Goal: Find specific page/section: Find specific page/section

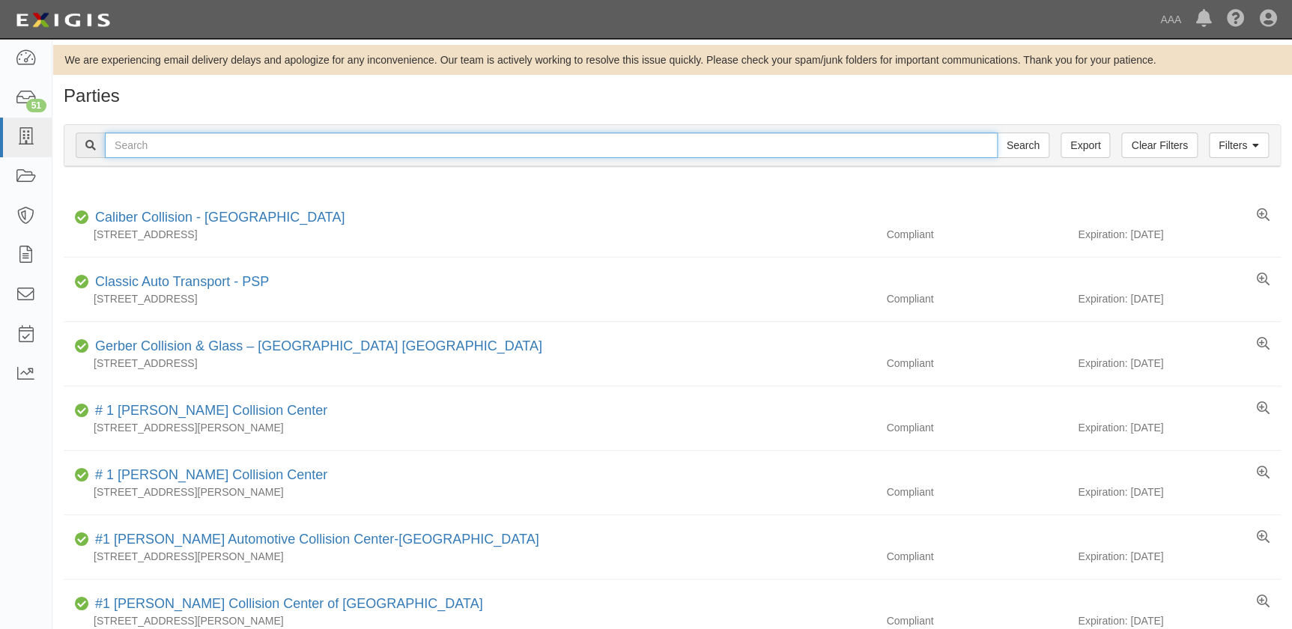
click at [253, 145] on input "text" at bounding box center [551, 145] width 893 height 25
type input "ford grove"
click at [997, 133] on input "Search" at bounding box center [1023, 145] width 52 height 25
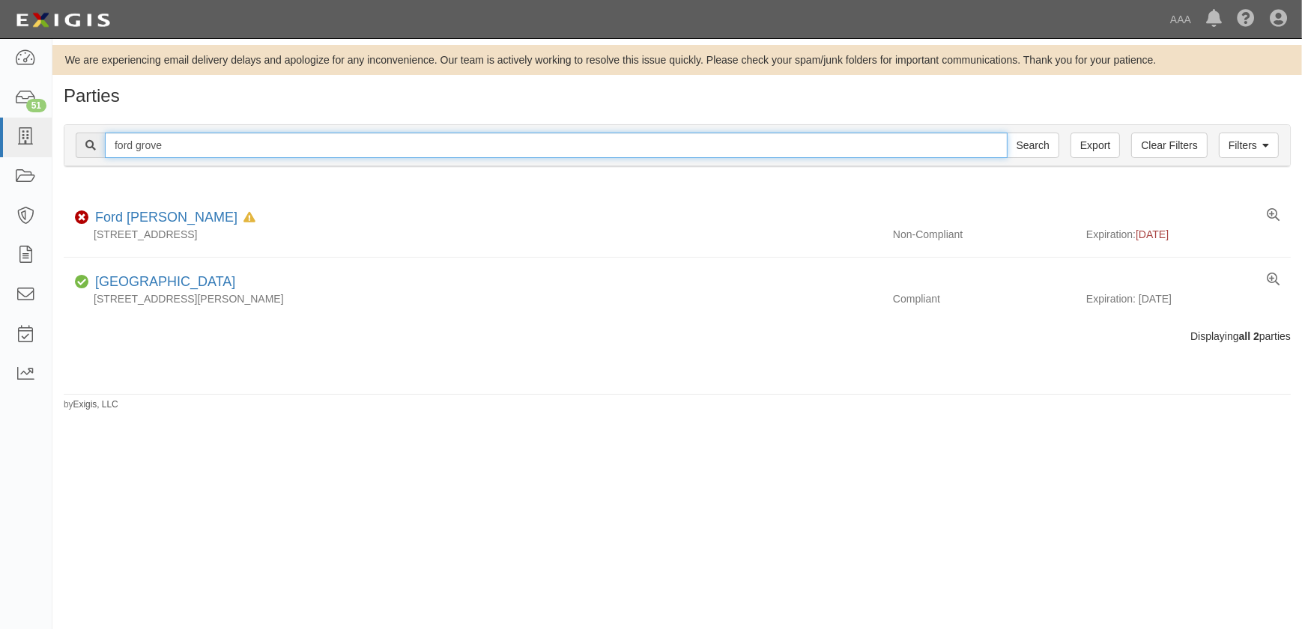
drag, startPoint x: 173, startPoint y: 147, endPoint x: 82, endPoint y: 147, distance: 90.6
click at [82, 147] on div "ford grove Search" at bounding box center [567, 145] width 983 height 25
paste input "J.A.S. Inc"
type input "J.A.S. Inc"
click at [1006, 133] on input "Search" at bounding box center [1032, 145] width 52 height 25
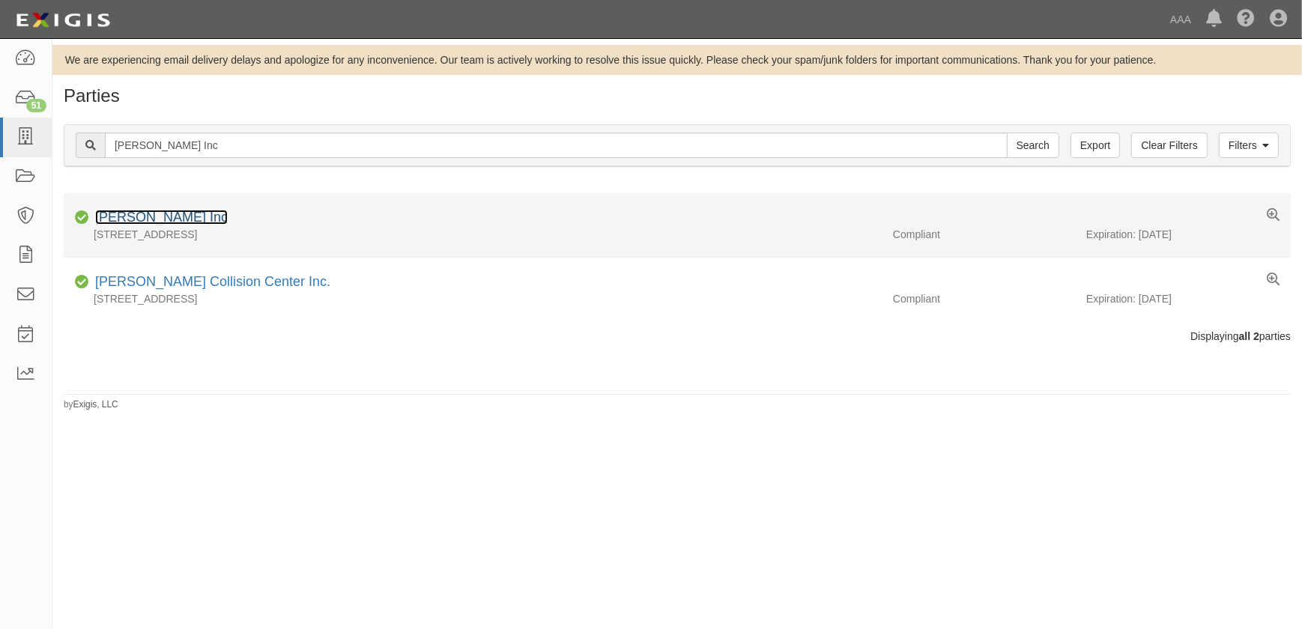
click at [115, 222] on link "[PERSON_NAME] Inc" at bounding box center [161, 217] width 133 height 15
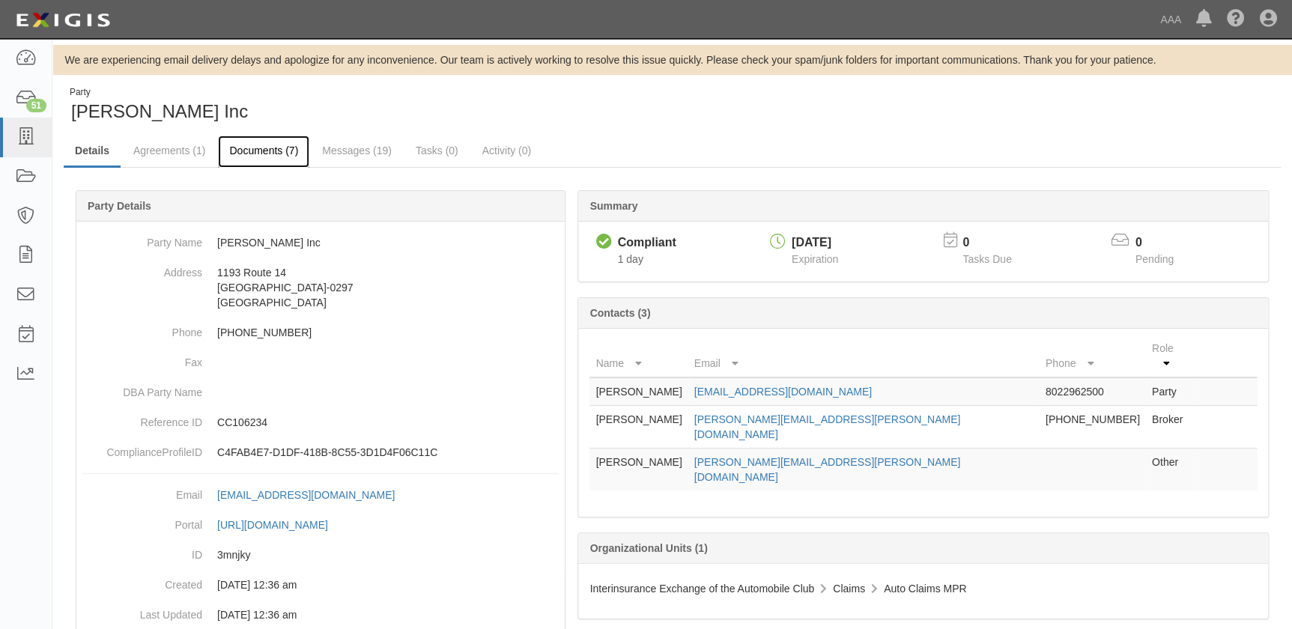
click at [270, 152] on link "Documents (7)" at bounding box center [263, 152] width 91 height 32
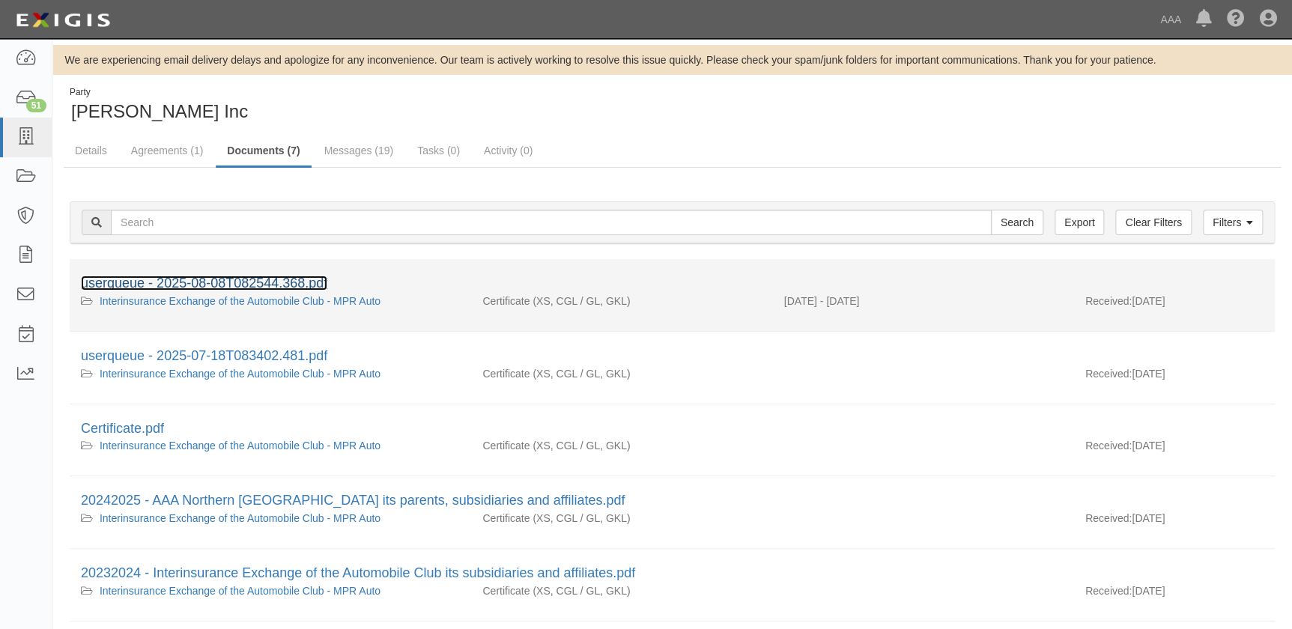
click at [250, 288] on link "userqueue - 2025-08-08T082544.368.pdf" at bounding box center [204, 283] width 246 height 15
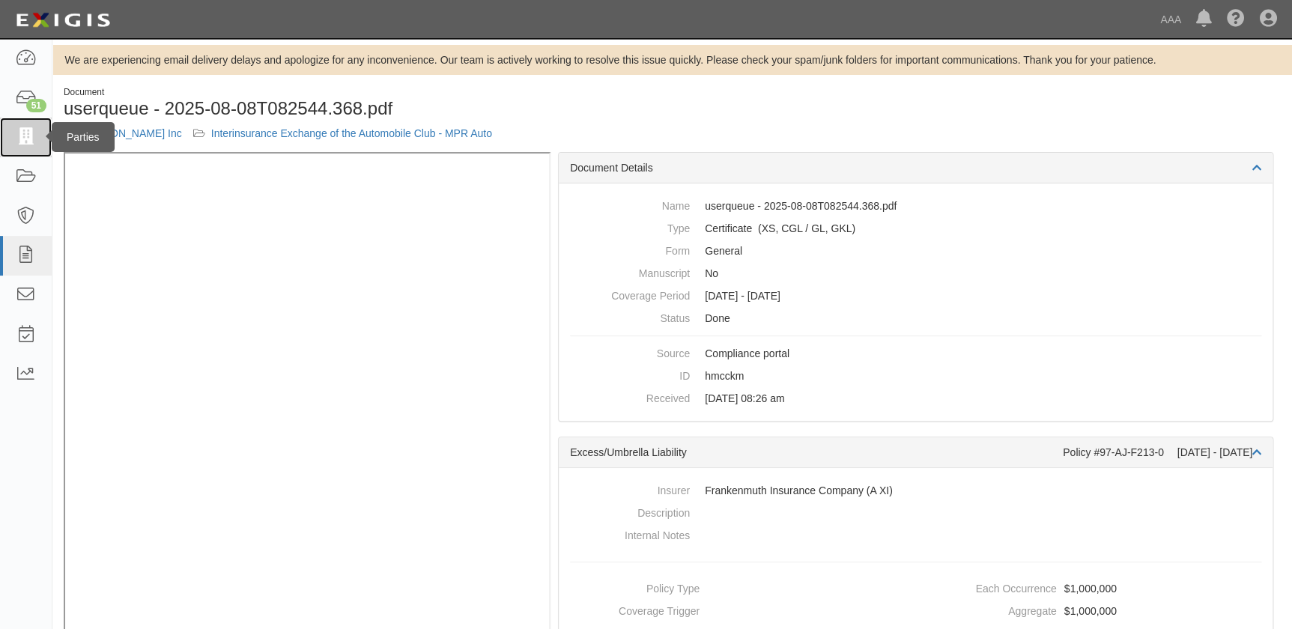
click at [20, 134] on icon at bounding box center [25, 137] width 21 height 17
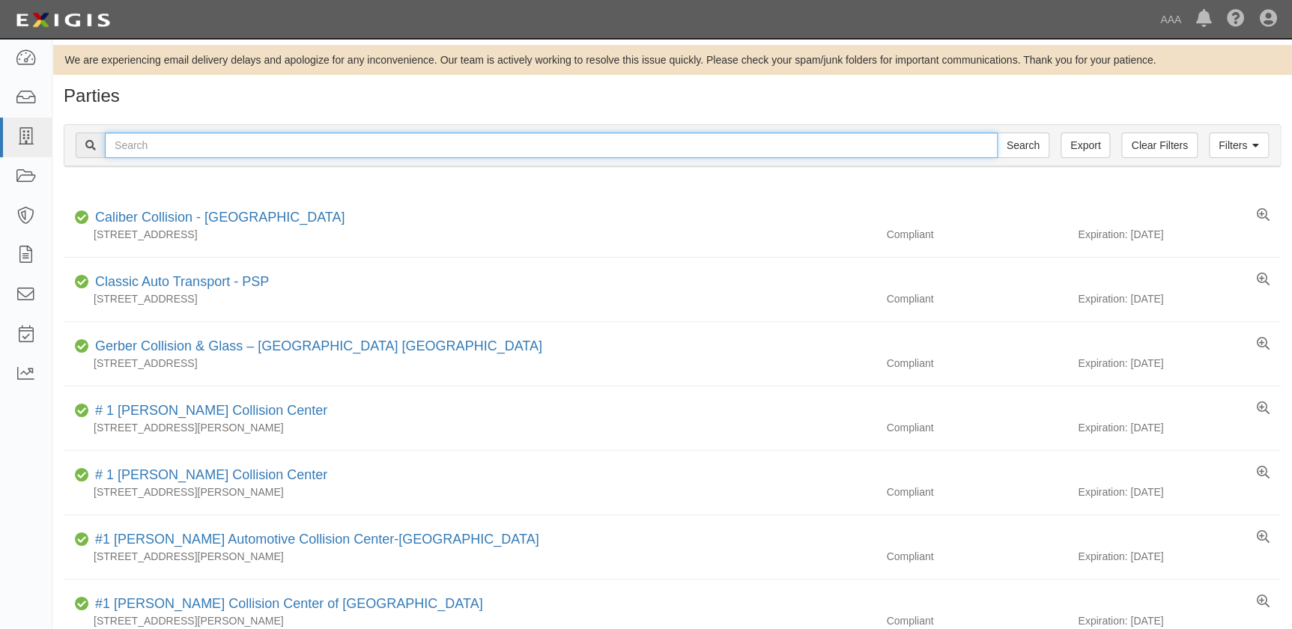
click at [287, 151] on input "text" at bounding box center [551, 145] width 893 height 25
paste input "Tim Moran Collision Center"
type input "Tim Moran Collision Center"
click at [997, 133] on input "Search" at bounding box center [1023, 145] width 52 height 25
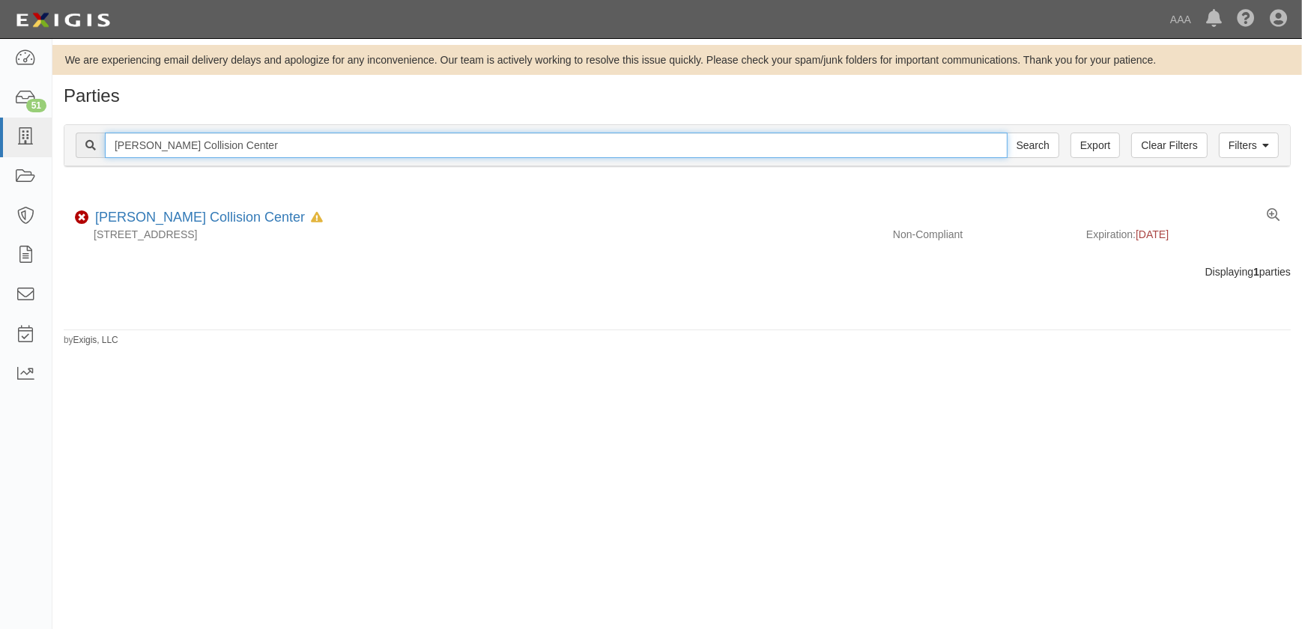
drag, startPoint x: 244, startPoint y: 147, endPoint x: 82, endPoint y: 141, distance: 161.9
click at [82, 147] on div "Tim Moran Collision Center Search" at bounding box center [567, 145] width 983 height 25
paste input "Kenny Ross Collision Center"
type input "Kenny Ross Collision Center"
click at [1006, 133] on input "Search" at bounding box center [1032, 145] width 52 height 25
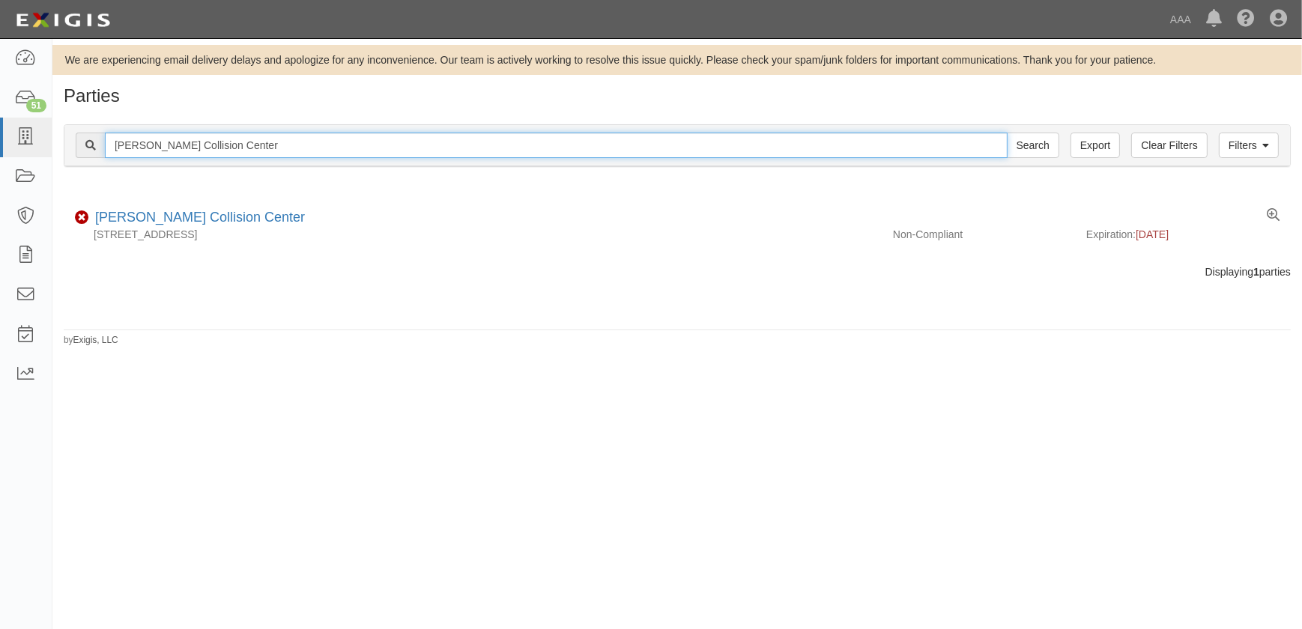
drag, startPoint x: 256, startPoint y: 146, endPoint x: 62, endPoint y: 150, distance: 194.0
click at [62, 150] on div "Filters Clear Filters Export [PERSON_NAME] Collision Center Search Filters Comp…" at bounding box center [676, 147] width 1249 height 69
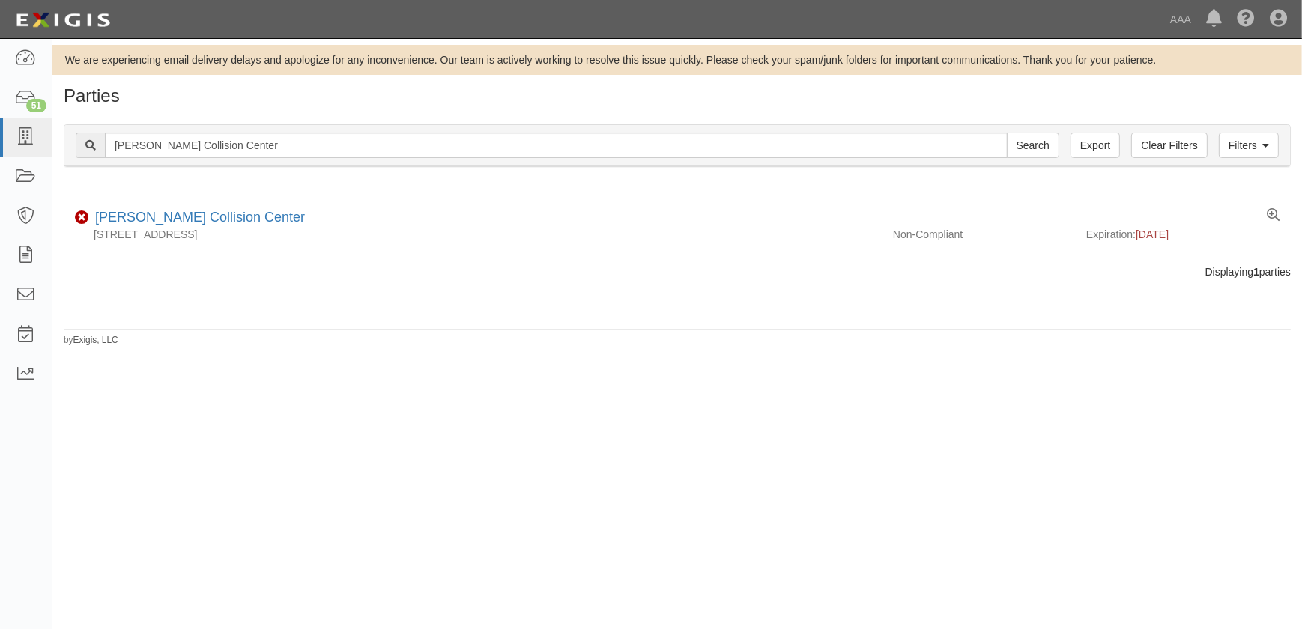
click at [251, 402] on div "We are experiencing email delivery delays and apologize for any inconvenience. …" at bounding box center [651, 328] width 1302 height 566
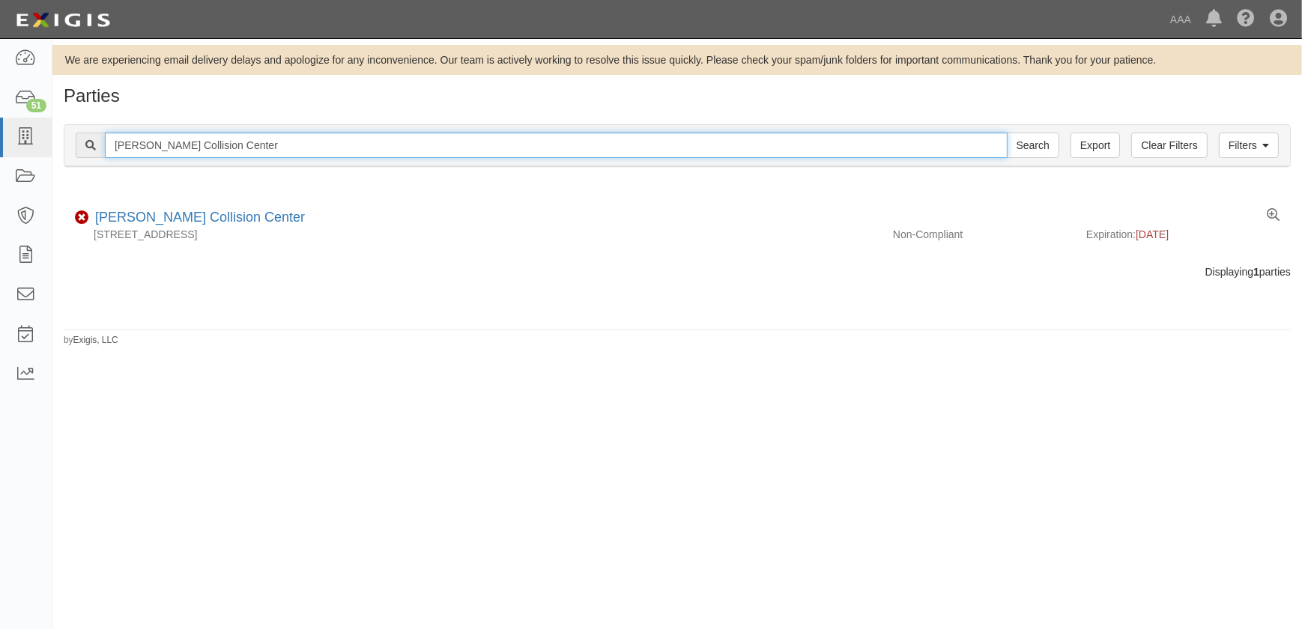
drag, startPoint x: 275, startPoint y: 142, endPoint x: 115, endPoint y: 133, distance: 159.8
click at [116, 137] on input "[PERSON_NAME] Collision Center" at bounding box center [556, 145] width 902 height 25
paste input "Chrisenberry"
type input "Chrisenberry"
click at [1006, 133] on input "Search" at bounding box center [1032, 145] width 52 height 25
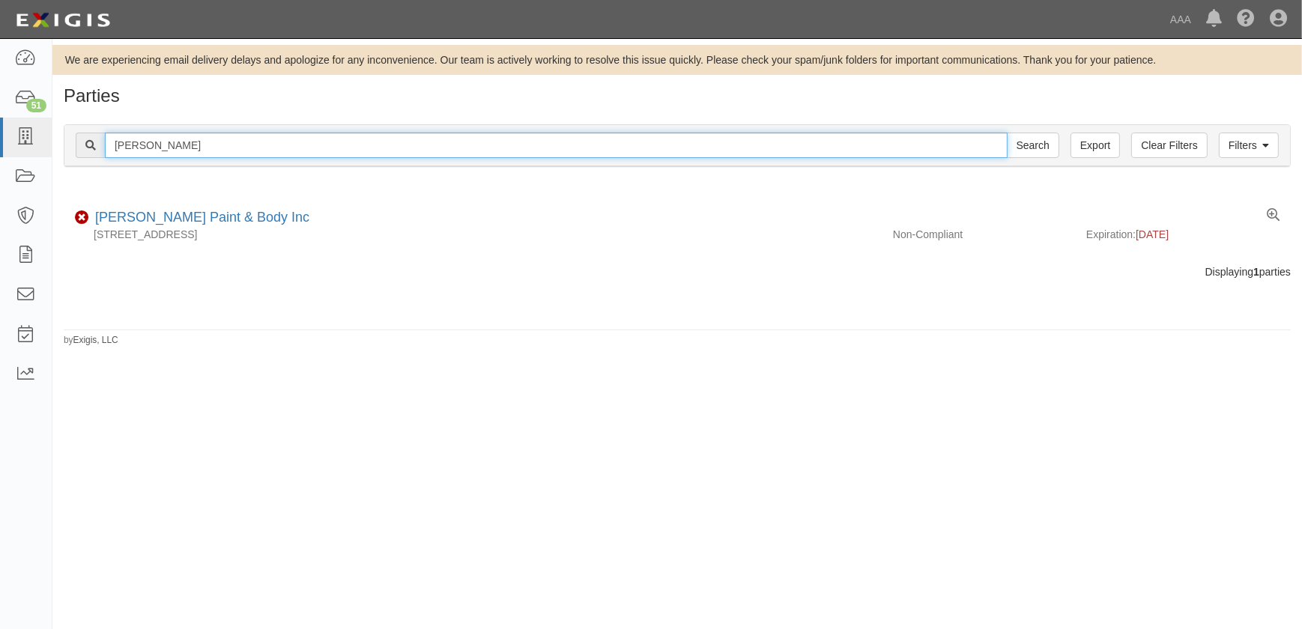
drag, startPoint x: 246, startPoint y: 140, endPoint x: 103, endPoint y: 142, distance: 143.8
click at [103, 142] on div "[PERSON_NAME] Search" at bounding box center [567, 145] width 983 height 25
click at [179, 154] on input "Chrisenberry" at bounding box center [556, 145] width 902 height 25
drag, startPoint x: 186, startPoint y: 147, endPoint x: 100, endPoint y: 147, distance: 86.1
click at [100, 147] on div "Chrisenberry Search" at bounding box center [567, 145] width 983 height 25
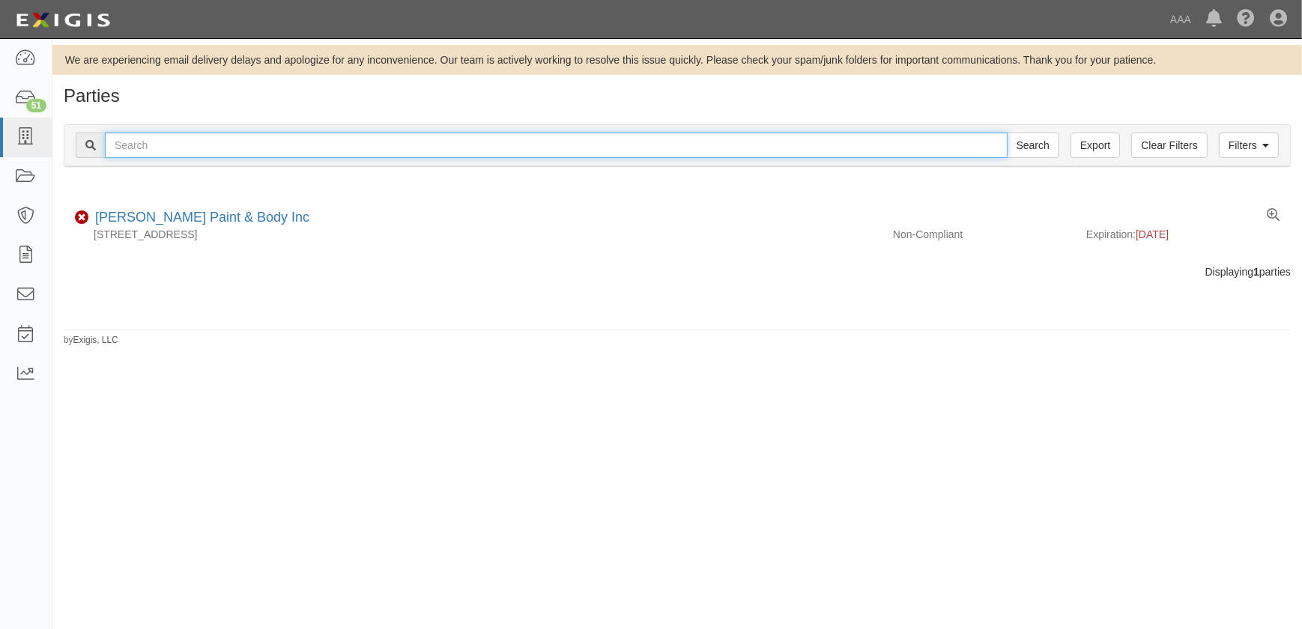
paste input "Kenny Ross Collision Center"
type input "Kenny Ross Collision Center"
click at [1006, 133] on input "Search" at bounding box center [1032, 145] width 52 height 25
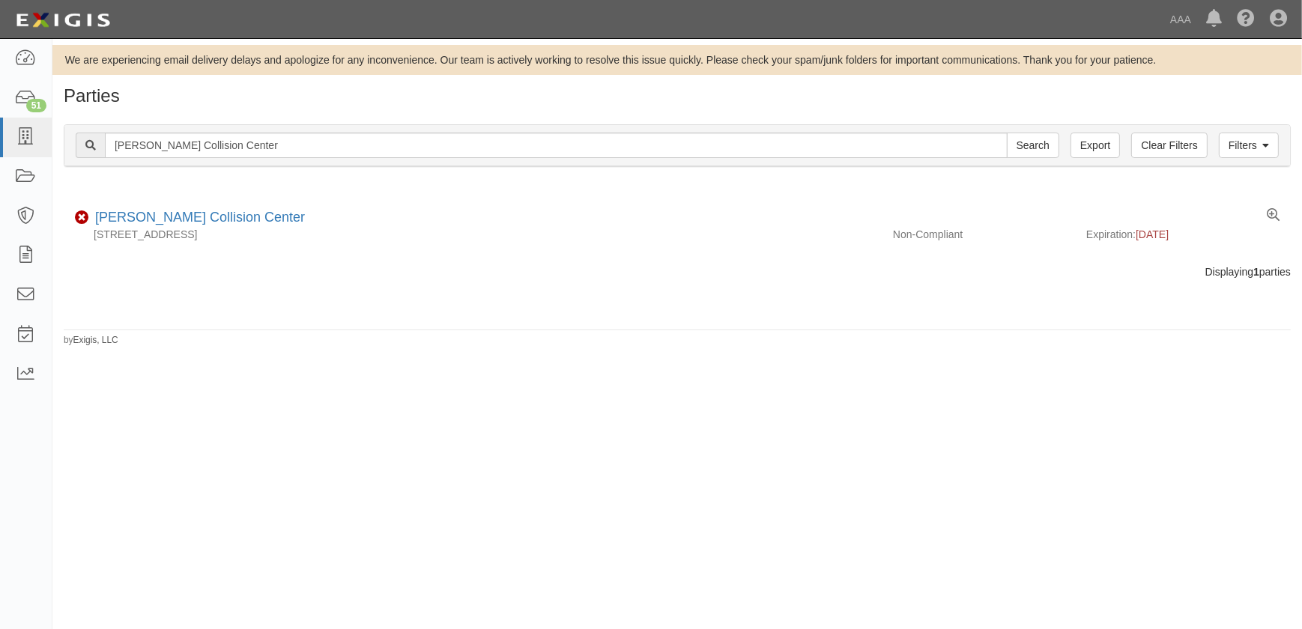
click at [518, 389] on div "We are experiencing email delivery delays and apologize for any inconvenience. …" at bounding box center [651, 328] width 1302 height 566
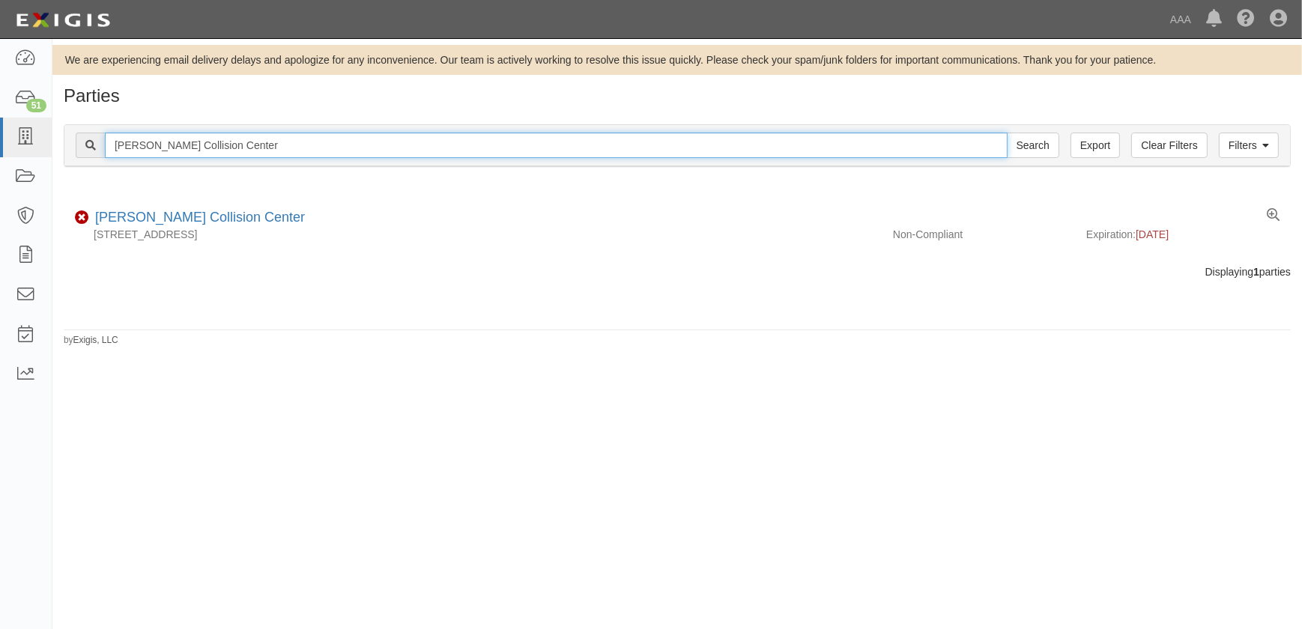
drag, startPoint x: 305, startPoint y: 148, endPoint x: 90, endPoint y: 148, distance: 214.9
click at [90, 148] on div "Kenny Ross Collision Center Search" at bounding box center [567, 145] width 983 height 25
paste input "Aiea Collision Center"
type input "Aiea Collision Center"
click at [1006, 133] on input "Search" at bounding box center [1032, 145] width 52 height 25
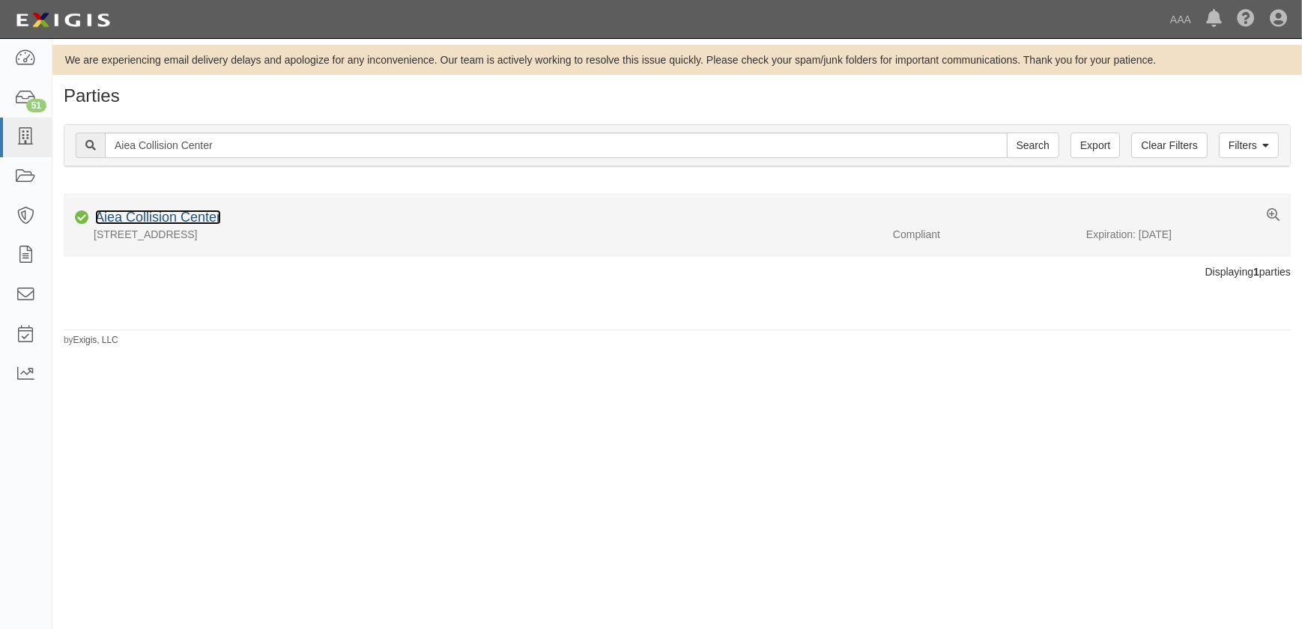
click at [140, 213] on link "Aiea Collision Center" at bounding box center [158, 217] width 126 height 15
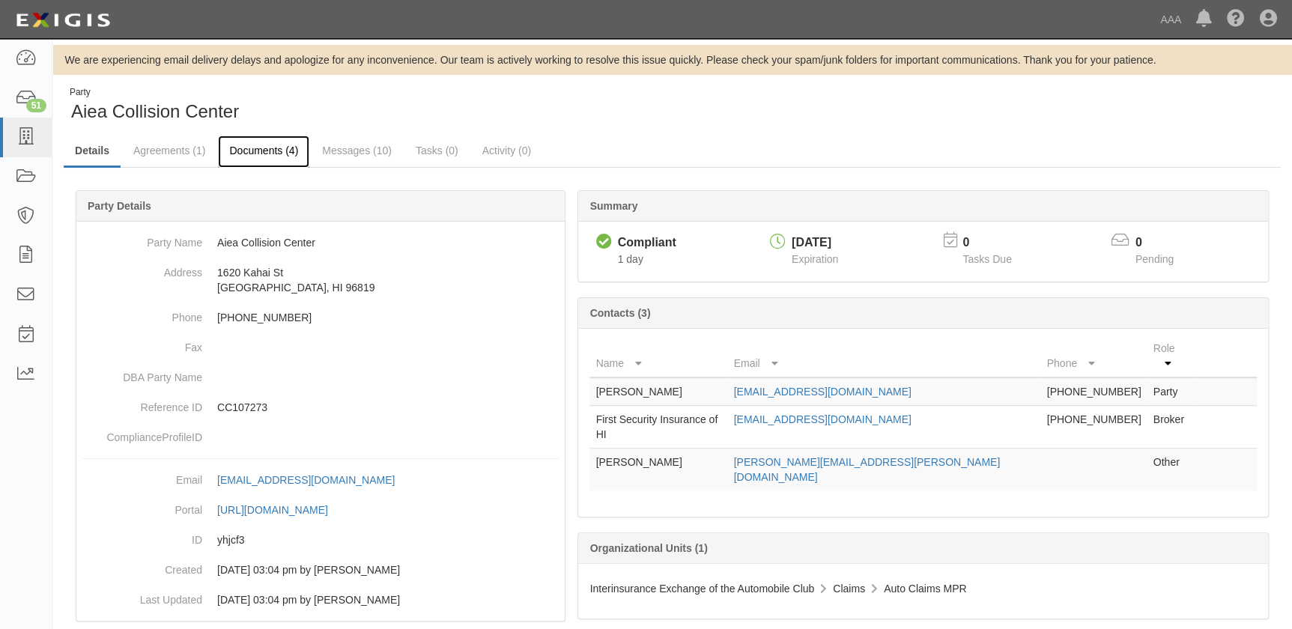
click at [261, 145] on link "Documents (4)" at bounding box center [263, 152] width 91 height 32
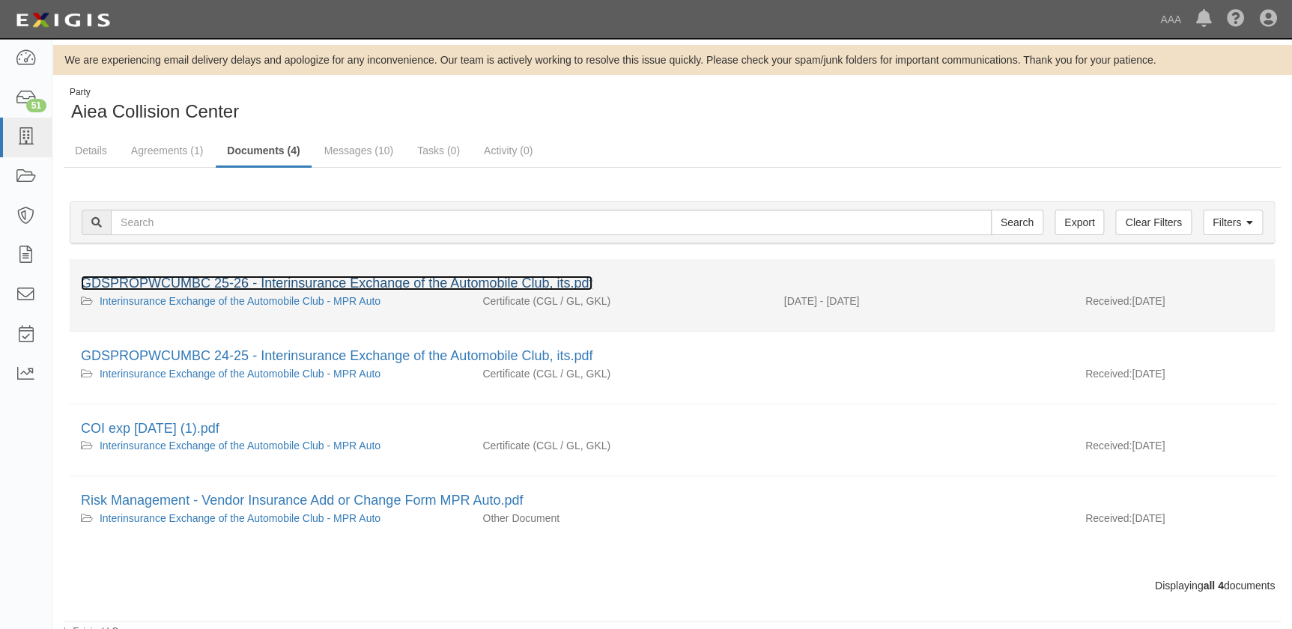
click at [270, 285] on link "GDSPROPWCUMBC 25-26 - Interinsurance Exchange of the Automobile Club, its.pdf" at bounding box center [336, 283] width 511 height 15
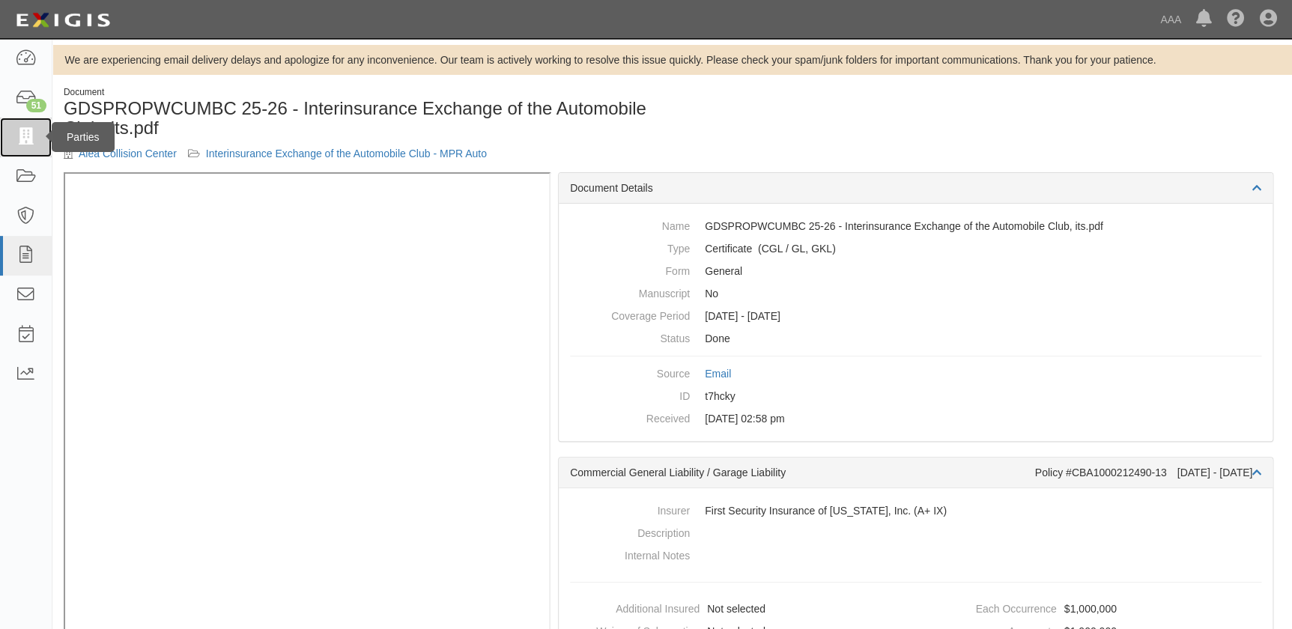
click at [27, 136] on icon at bounding box center [25, 137] width 21 height 17
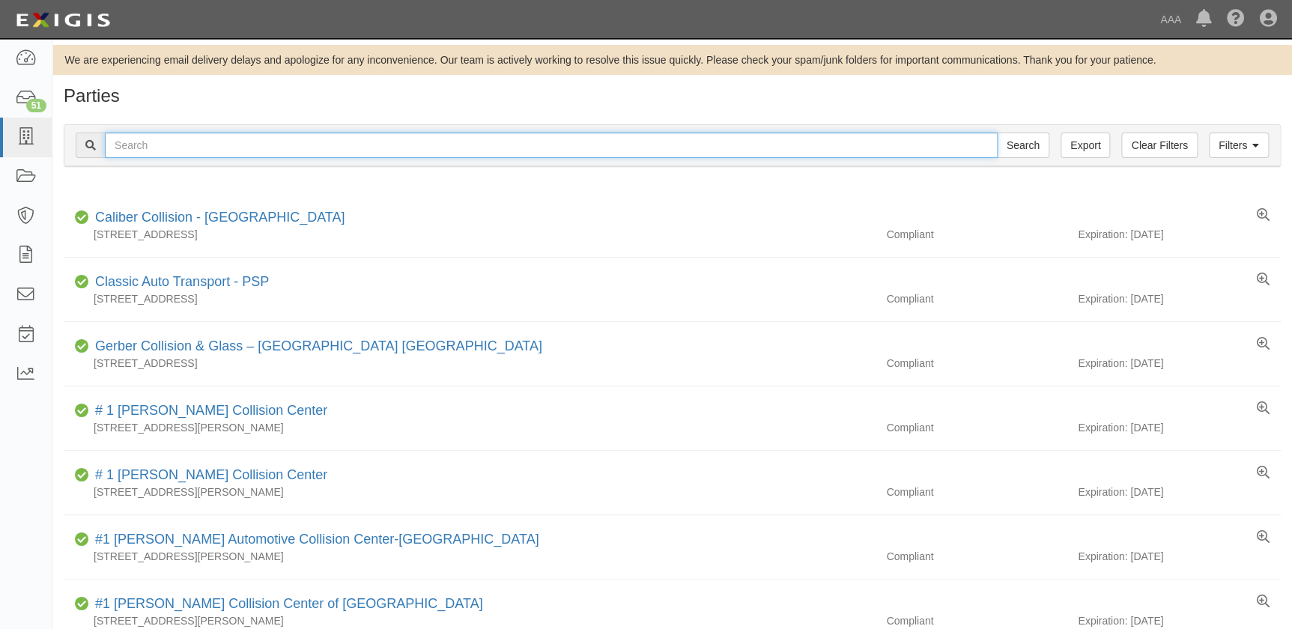
click at [140, 142] on input "text" at bounding box center [551, 145] width 893 height 25
type input "car crafters"
click at [997, 133] on input "Search" at bounding box center [1023, 145] width 52 height 25
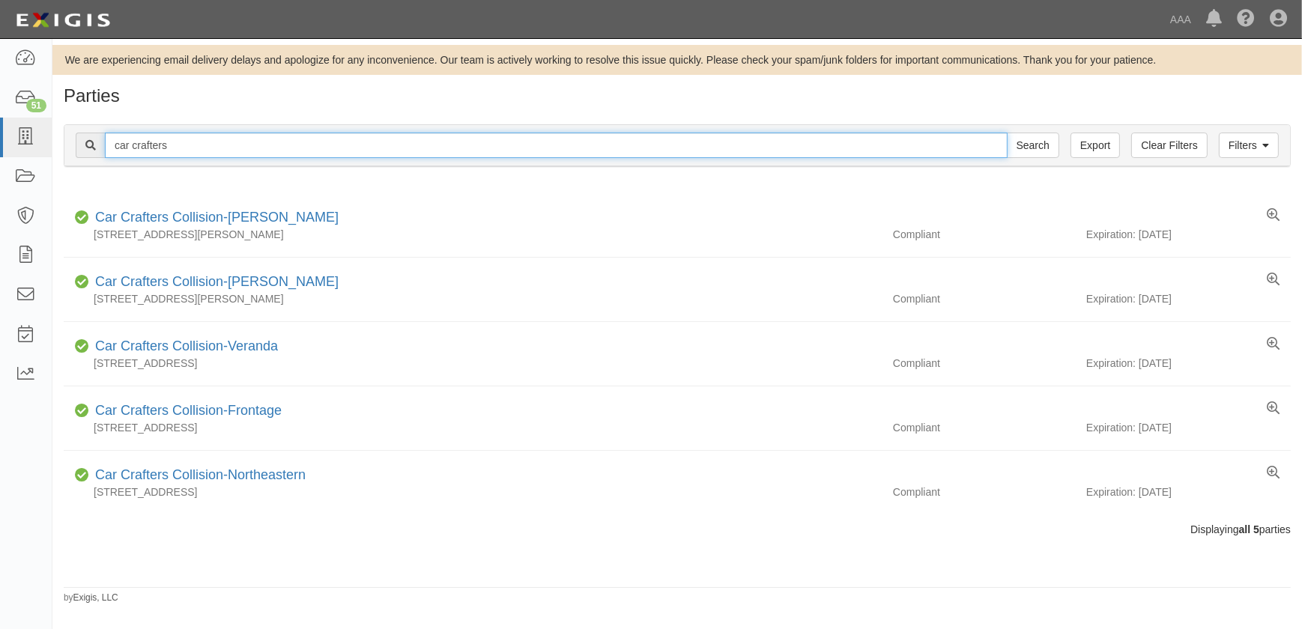
drag, startPoint x: 179, startPoint y: 146, endPoint x: 82, endPoint y: 147, distance: 96.6
click at [82, 147] on div "car crafters Search" at bounding box center [567, 145] width 983 height 25
paste input "[PERSON_NAME] Auto Body"
type input "[PERSON_NAME] Auto Body"
click at [1006, 133] on input "Search" at bounding box center [1032, 145] width 52 height 25
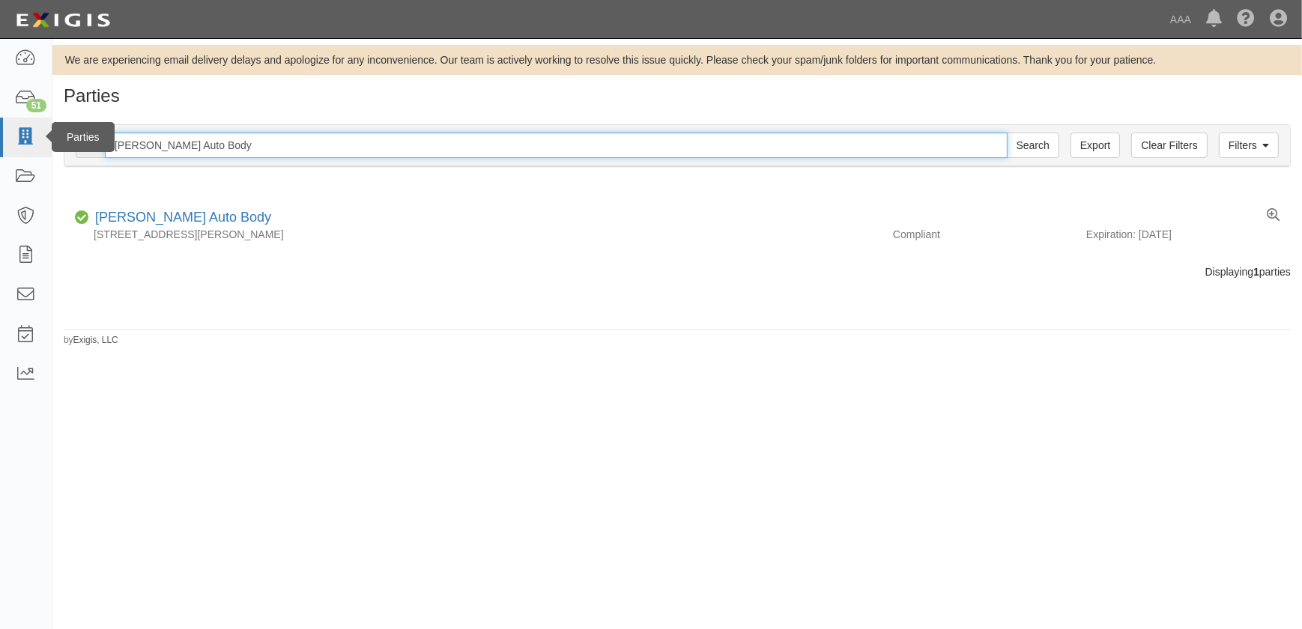
drag, startPoint x: 219, startPoint y: 151, endPoint x: 36, endPoint y: 153, distance: 183.5
click at [36, 153] on body "Toggle navigation Dashboard 51 Inbox Parties Agreements Coverages Documents Mes…" at bounding box center [651, 305] width 1302 height 611
paste input "[PERSON_NAME] Auto Body"
type input "[PERSON_NAME] Auto Body"
click at [1006, 133] on input "Search" at bounding box center [1032, 145] width 52 height 25
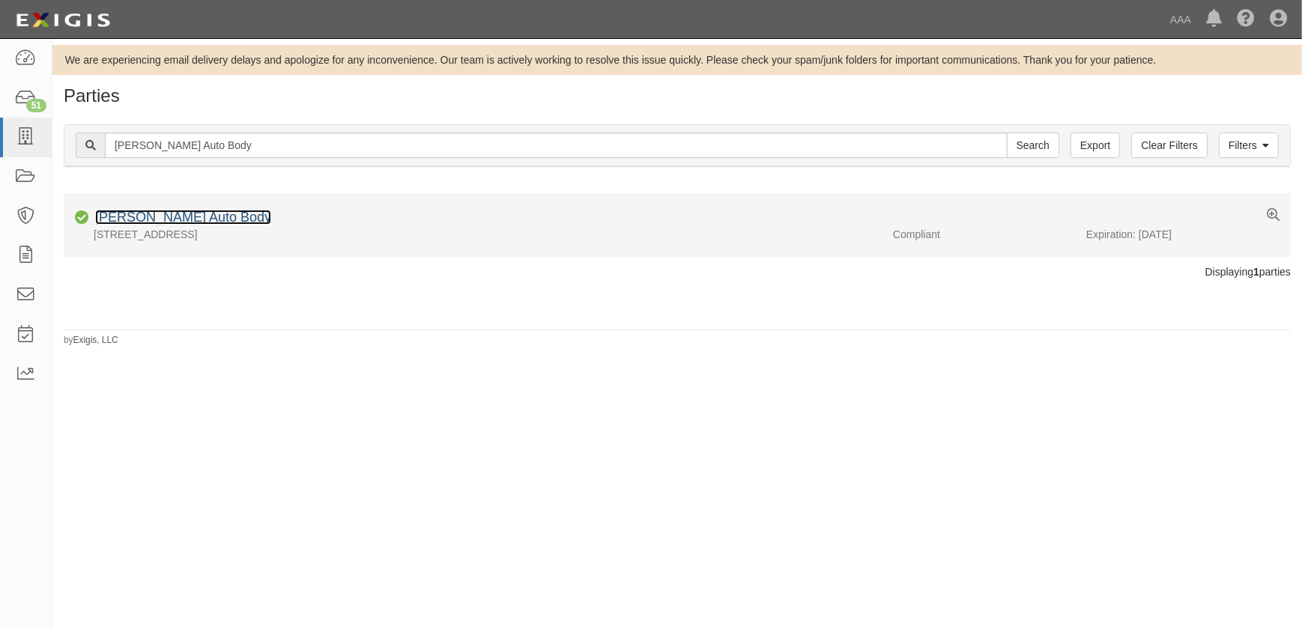
click at [150, 216] on link "[PERSON_NAME] Auto Body" at bounding box center [183, 217] width 176 height 15
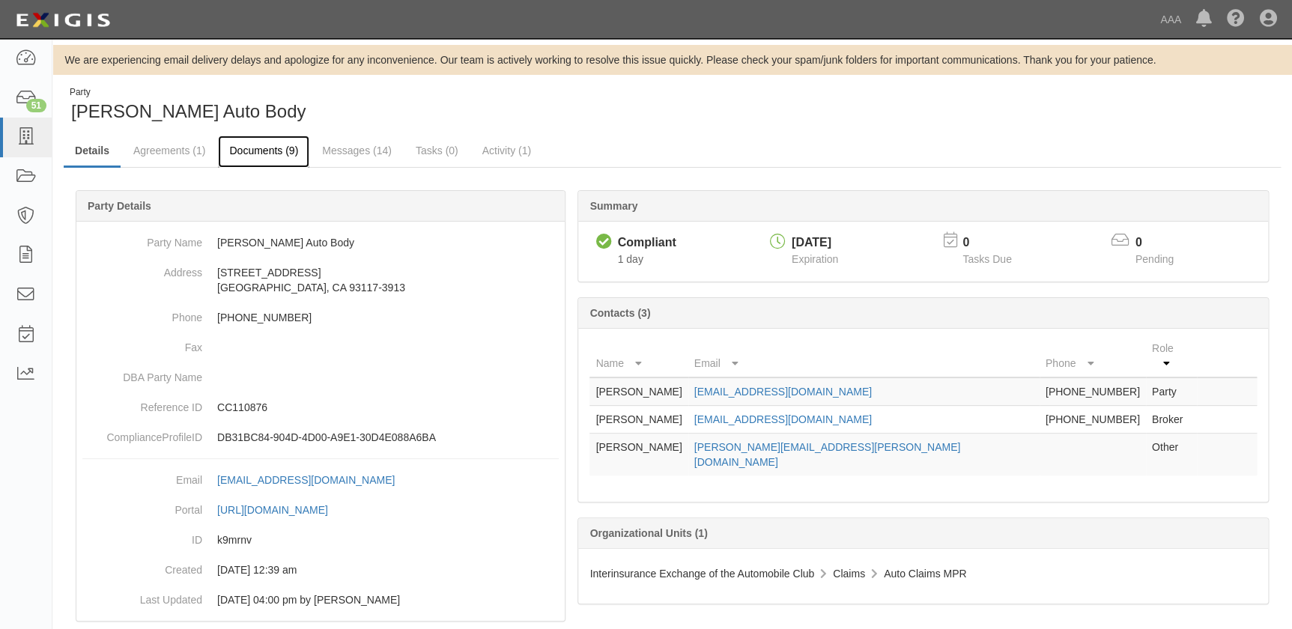
click at [238, 142] on link "Documents (9)" at bounding box center [263, 152] width 91 height 32
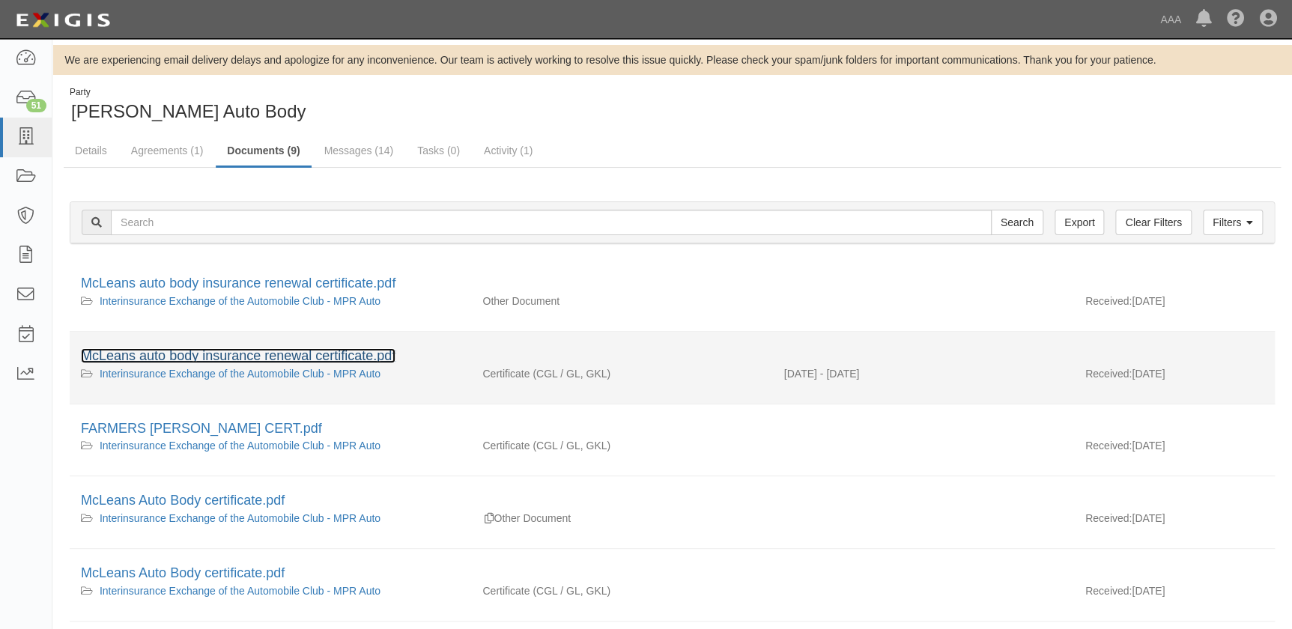
click at [243, 355] on link "McLeans auto body insurance renewal certificate.pdf" at bounding box center [238, 355] width 315 height 15
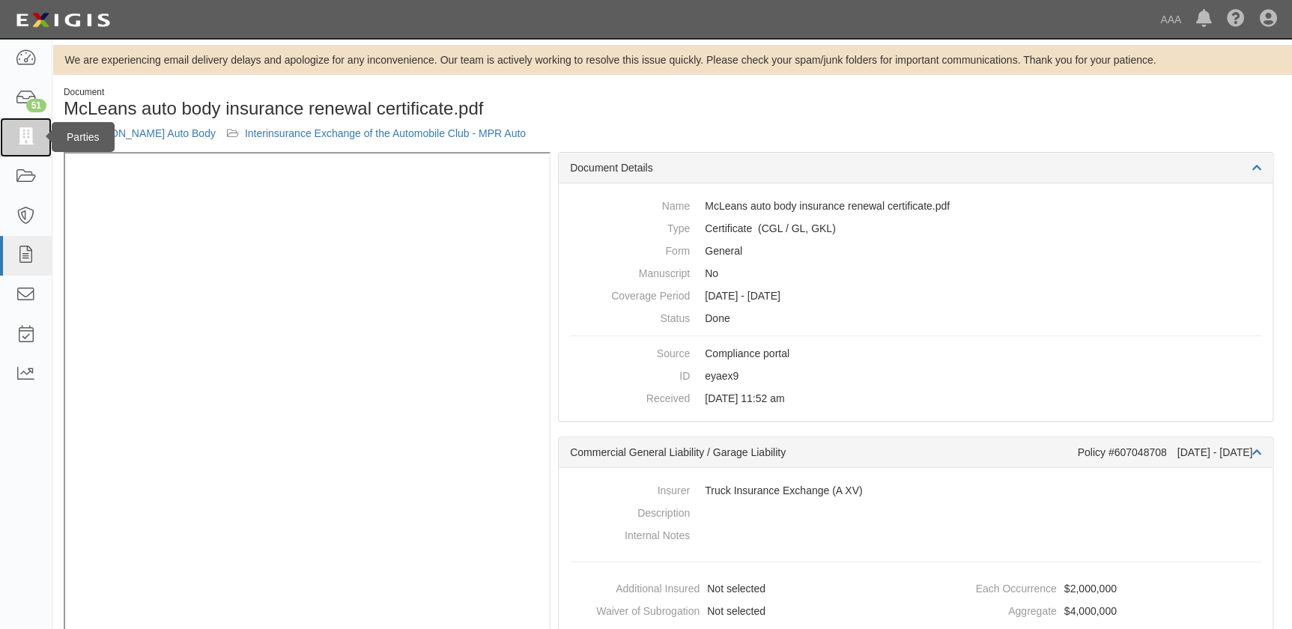
click at [30, 135] on icon at bounding box center [25, 137] width 21 height 17
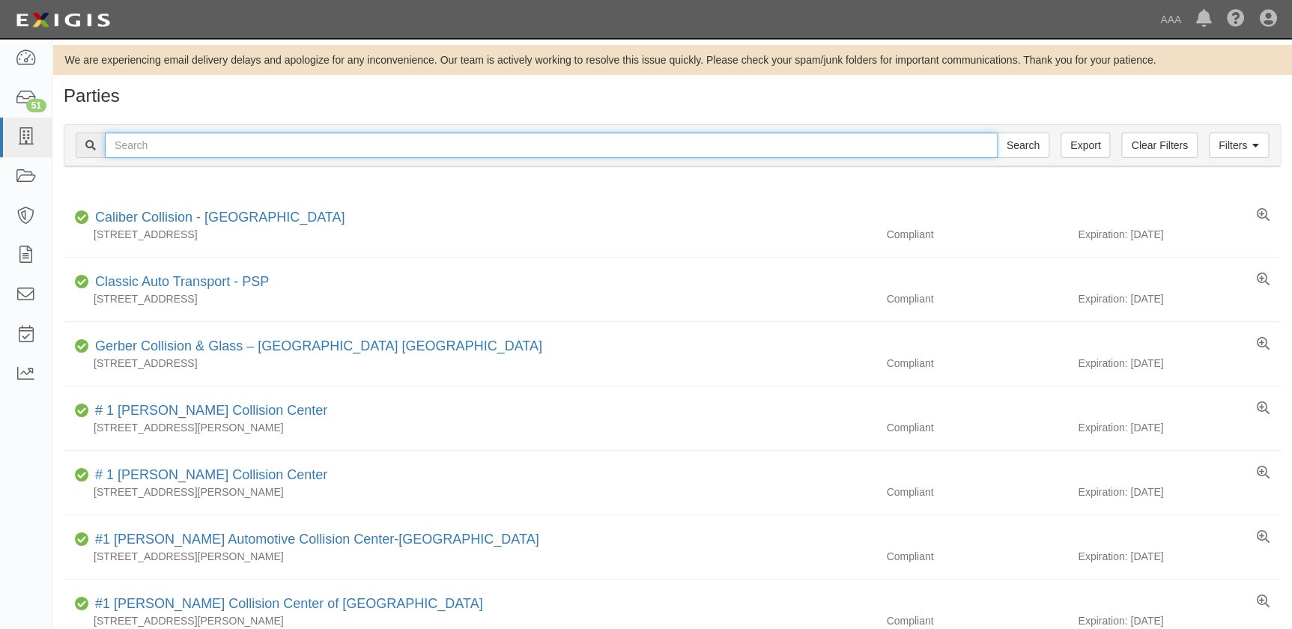
click at [232, 140] on input "text" at bounding box center [551, 145] width 893 height 25
paste input "Northridge Collision Center Inc"
type input "Northridge Collision Center Inc"
click at [997, 133] on input "Search" at bounding box center [1023, 145] width 52 height 25
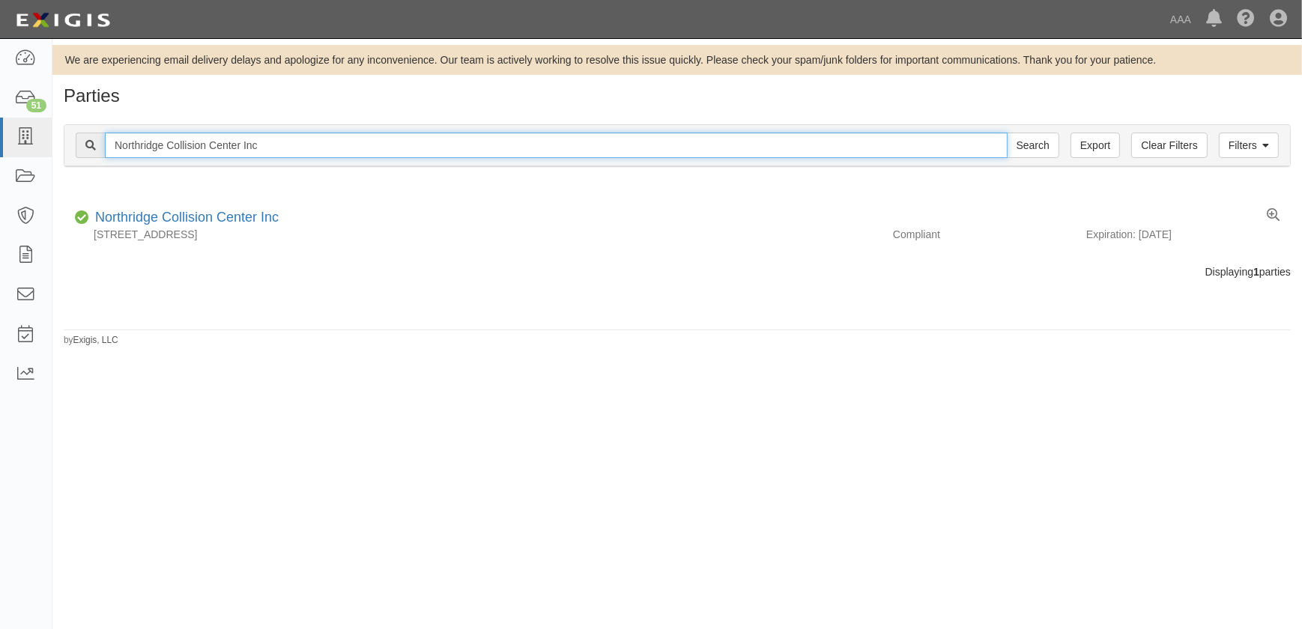
drag, startPoint x: 272, startPoint y: 142, endPoint x: 85, endPoint y: 151, distance: 187.4
click at [85, 151] on div "Northridge Collision Center Inc Search" at bounding box center [567, 145] width 983 height 25
paste input "US Auto Connection"
type input "US Auto Connection"
click at [1006, 133] on input "Search" at bounding box center [1032, 145] width 52 height 25
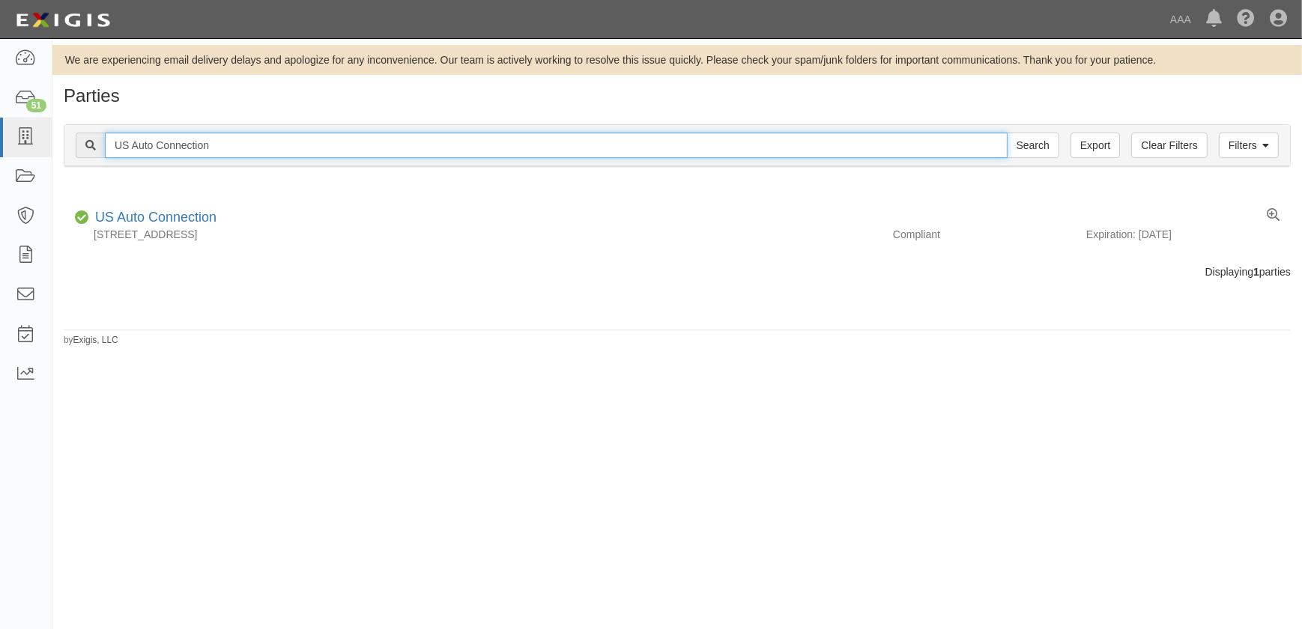
drag, startPoint x: 300, startPoint y: 148, endPoint x: -75, endPoint y: 146, distance: 374.4
click at [0, 146] on html "Toggle navigation Dashboard 51 Inbox Parties Agreements Coverages Documents Mes…" at bounding box center [651, 305] width 1302 height 611
paste input "M & M Body Shop"
type input "M & M Body Shop"
click at [1006, 133] on input "Search" at bounding box center [1032, 145] width 52 height 25
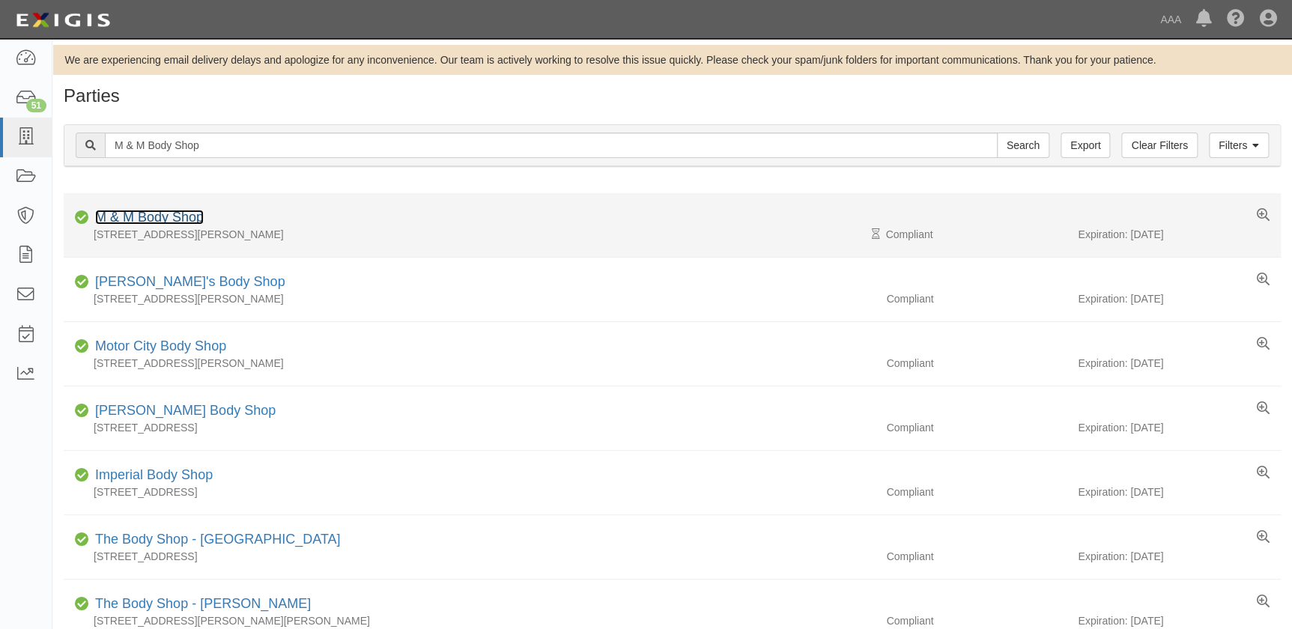
click at [157, 215] on link "M & M Body Shop" at bounding box center [149, 217] width 109 height 15
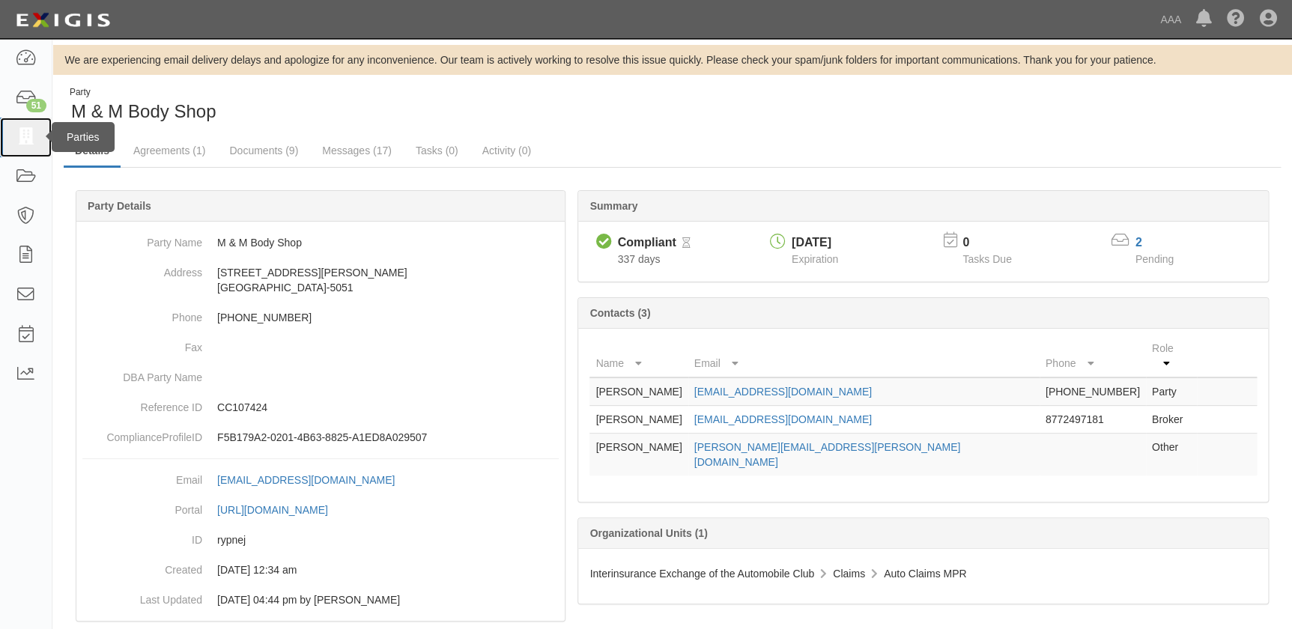
click at [29, 136] on icon at bounding box center [25, 137] width 21 height 17
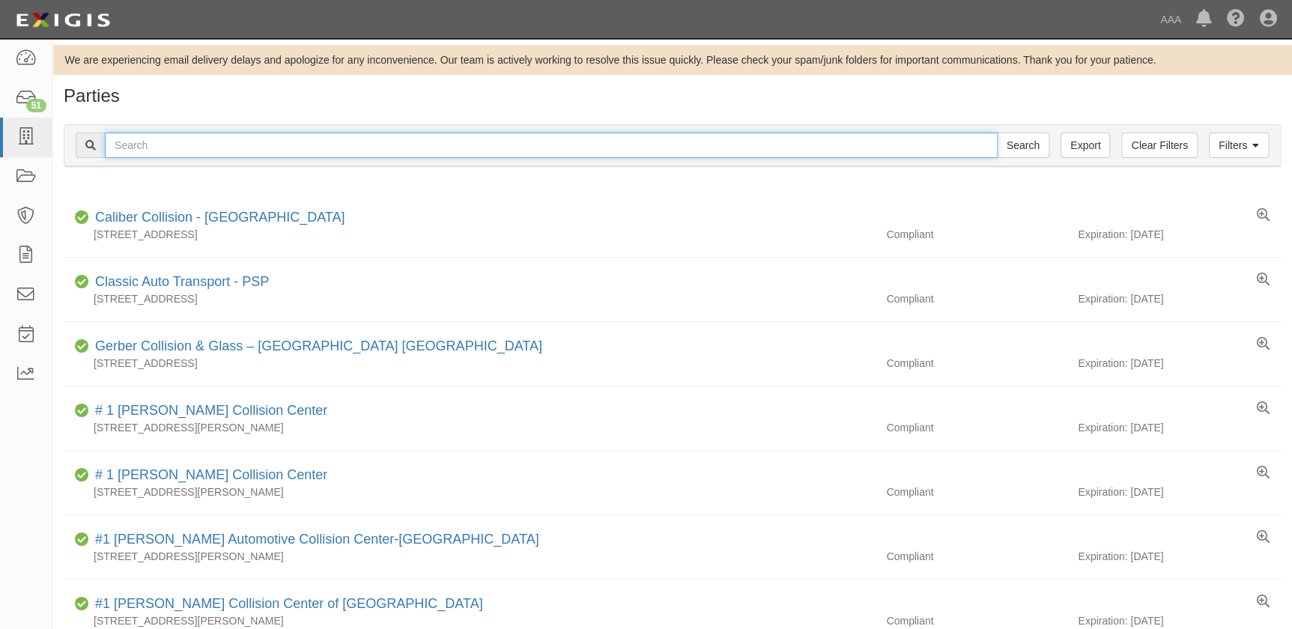
click at [191, 139] on input "text" at bounding box center [551, 145] width 893 height 25
paste input "[PERSON_NAME] Collision Center"
type input "[PERSON_NAME] Collision Center"
click at [997, 133] on input "Search" at bounding box center [1023, 145] width 52 height 25
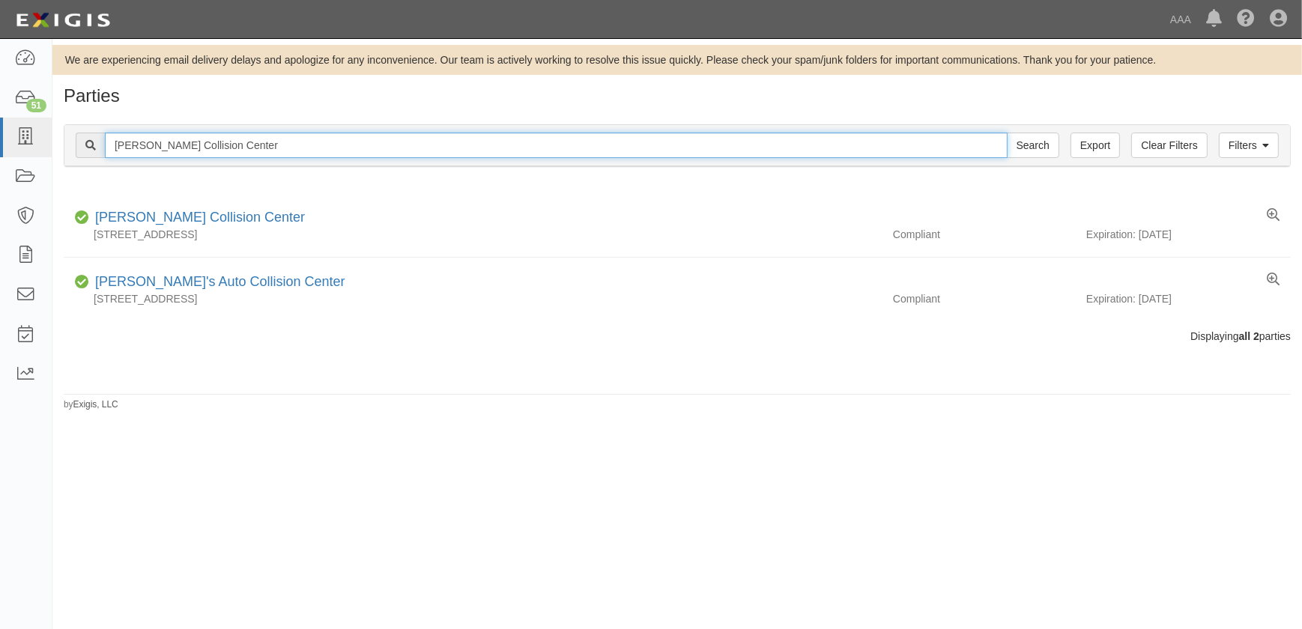
drag, startPoint x: 288, startPoint y: 145, endPoint x: -40, endPoint y: 143, distance: 327.3
click at [0, 143] on html "Toggle navigation Dashboard 51 Inbox Parties Agreements Coverages Documents Mes…" at bounding box center [651, 305] width 1302 height 611
paste input "[PERSON_NAME] Auto Crafts"
type input "[PERSON_NAME] Auto Crafts"
click at [1006, 133] on input "Search" at bounding box center [1032, 145] width 52 height 25
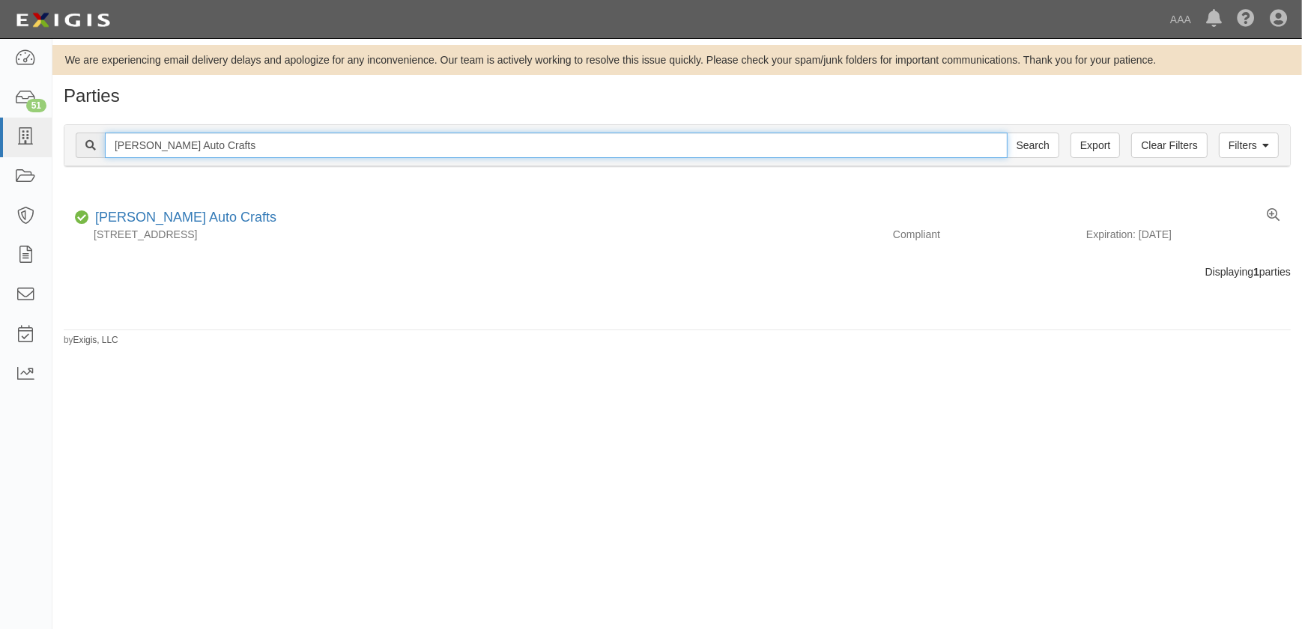
drag, startPoint x: 255, startPoint y: 147, endPoint x: 97, endPoint y: 150, distance: 157.3
click at [97, 150] on div "Solesbee Auto Crafts Search" at bounding box center [567, 145] width 983 height 25
paste input "Premium Collision – Van Nuys"
type input "Premium Collision – Van Nuys"
click at [1006, 133] on input "Search" at bounding box center [1032, 145] width 52 height 25
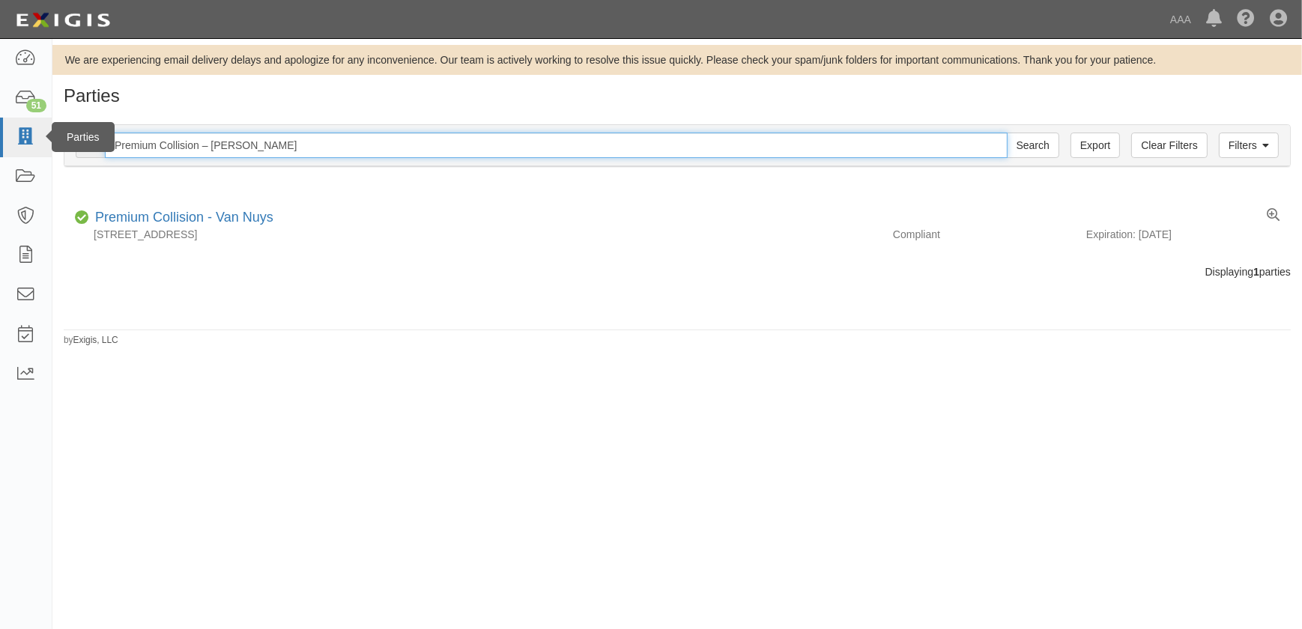
drag, startPoint x: 258, startPoint y: 144, endPoint x: 40, endPoint y: 136, distance: 218.1
click at [40, 136] on body "Toggle navigation Dashboard 51 Inbox Parties Agreements Coverages Documents Mes…" at bounding box center [651, 305] width 1302 height 611
type input "gerber"
click at [1006, 133] on input "Search" at bounding box center [1032, 145] width 52 height 25
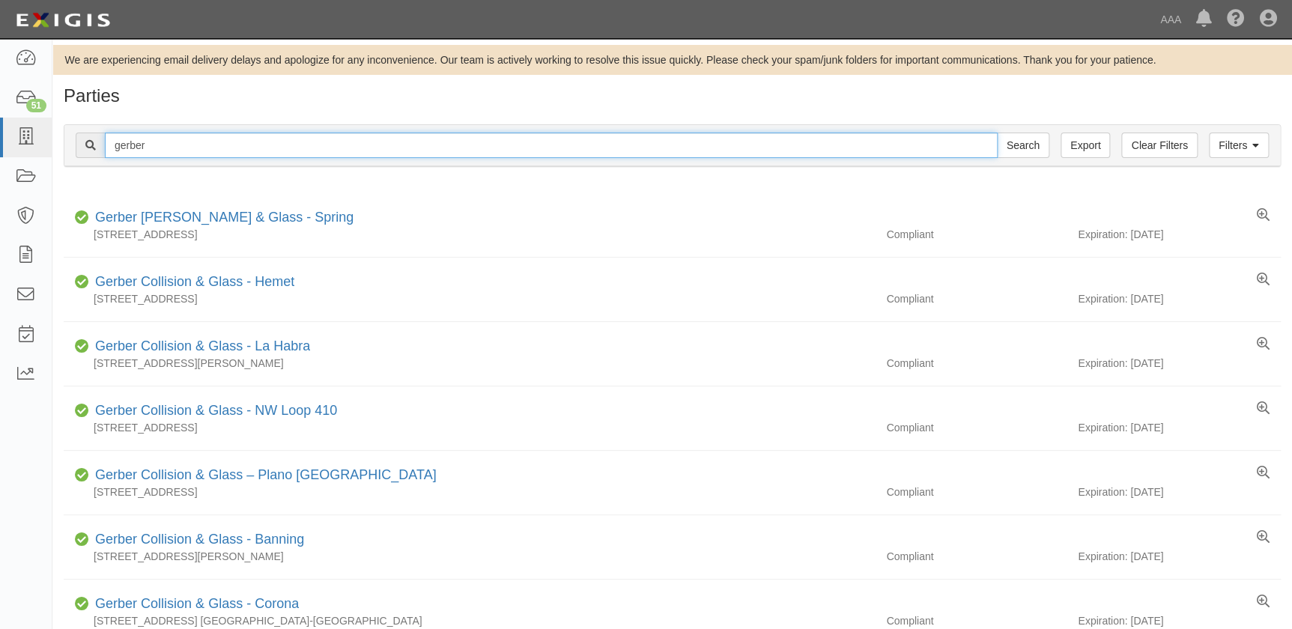
drag, startPoint x: 147, startPoint y: 150, endPoint x: 79, endPoint y: 151, distance: 68.2
click at [79, 153] on div "gerber Search" at bounding box center [563, 145] width 974 height 25
paste input "Harry Green Chevrolet"
type input "Harry Green Chevrolet"
click at [997, 133] on input "Search" at bounding box center [1023, 145] width 52 height 25
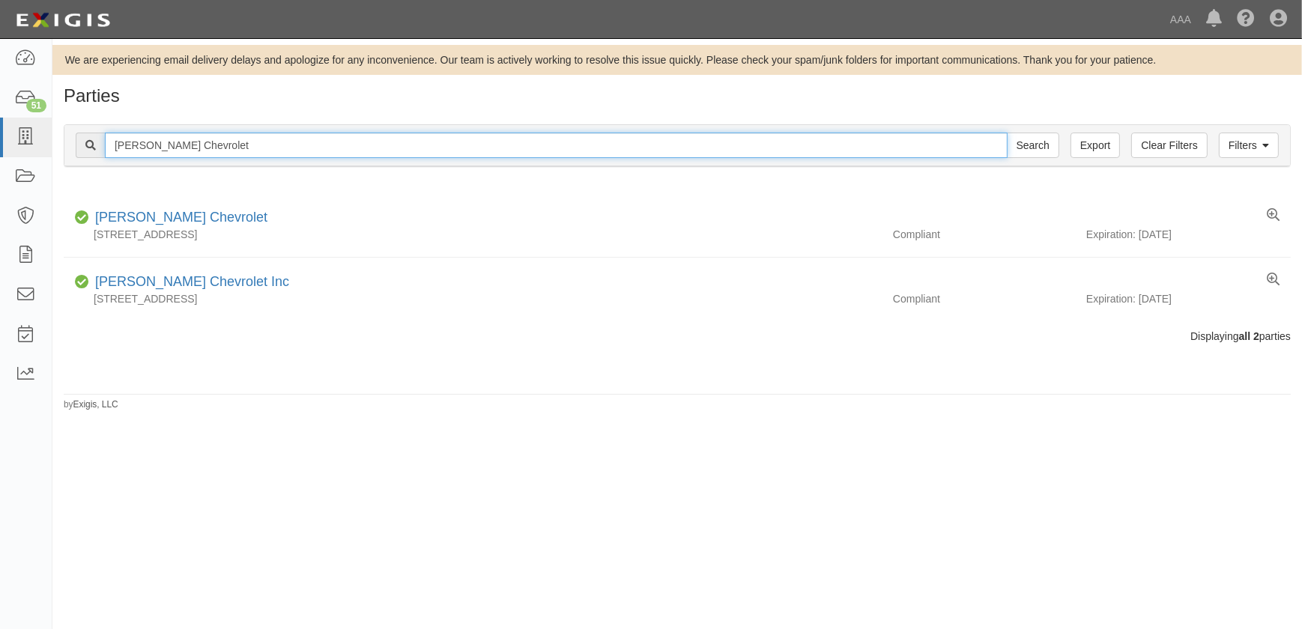
drag, startPoint x: 182, startPoint y: 148, endPoint x: 113, endPoint y: 146, distance: 68.9
click at [113, 146] on input "Harry Green Chevrolet" at bounding box center [556, 145] width 902 height 25
paste input "Jeffrey's Collision Center"
type input "Jeffrey's Collision Center"
click at [1006, 133] on input "Search" at bounding box center [1032, 145] width 52 height 25
